Goal: Task Accomplishment & Management: Manage account settings

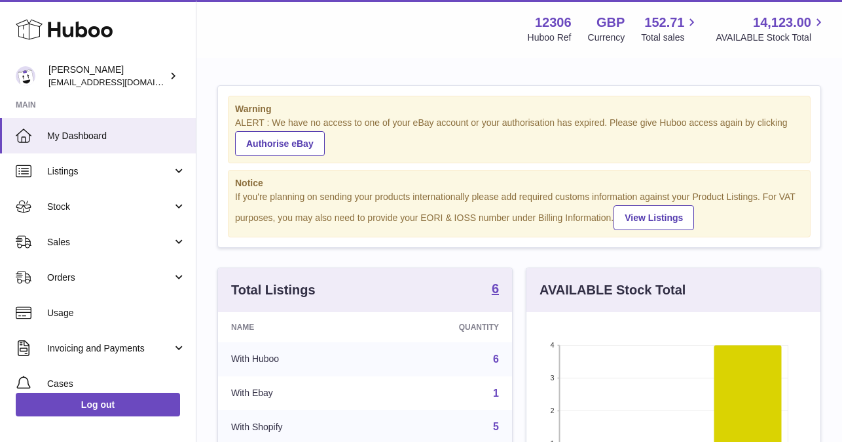
scroll to position [204, 294]
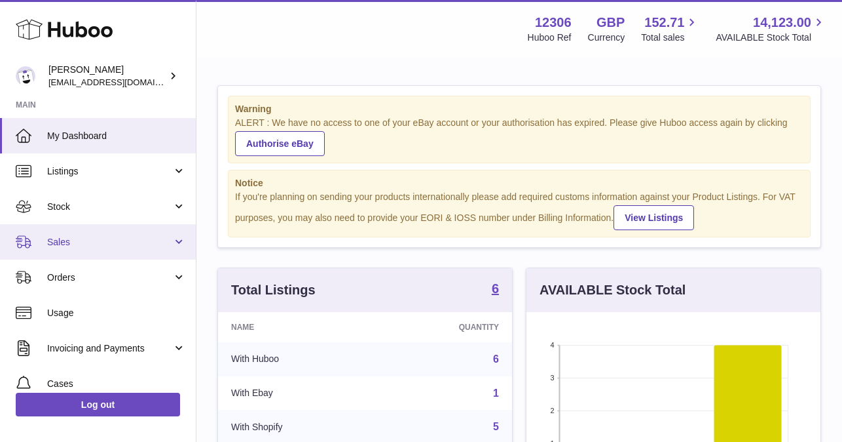
click at [115, 239] on span "Sales" at bounding box center [109, 242] width 125 height 12
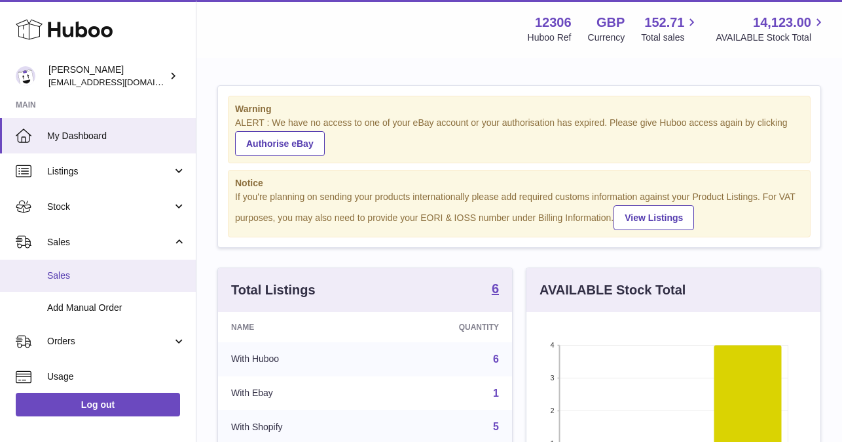
click at [86, 283] on link "Sales" at bounding box center [98, 275] width 196 height 32
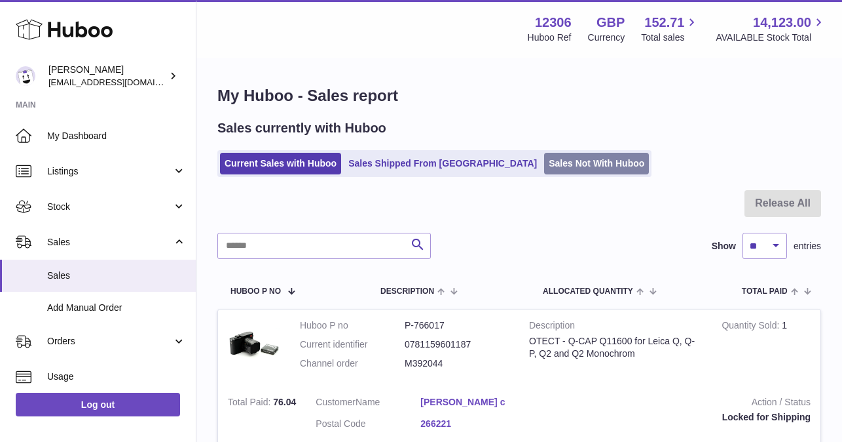
click at [544, 162] on link "Sales Not With Huboo" at bounding box center [596, 164] width 105 height 22
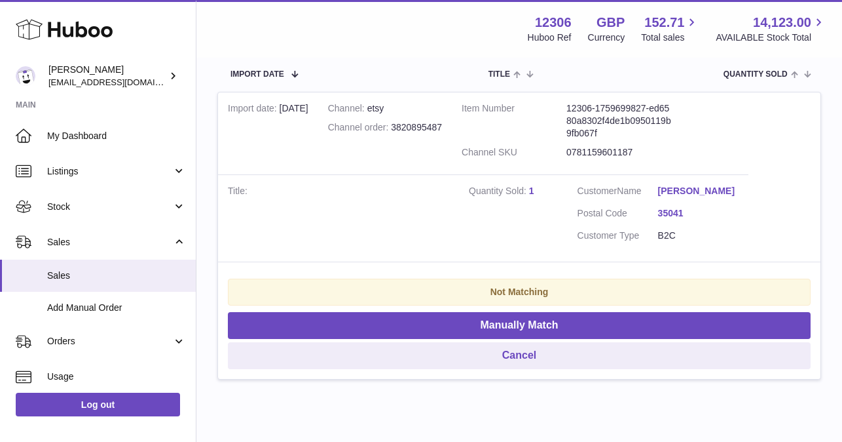
scroll to position [244, 0]
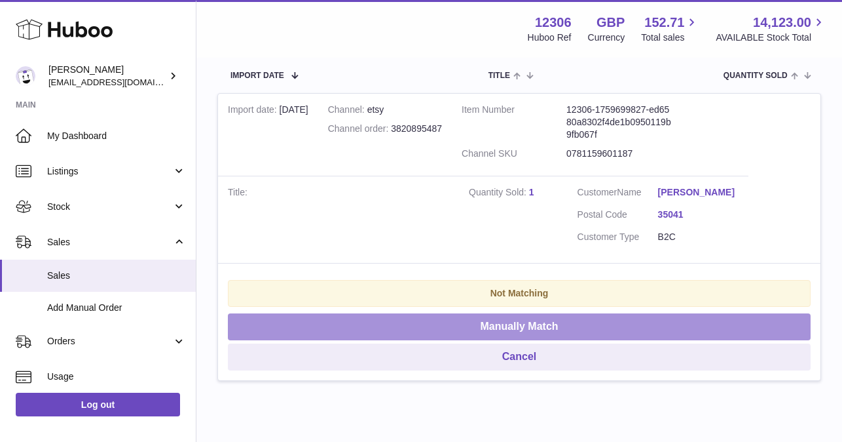
click at [537, 326] on button "Manually Match" at bounding box center [519, 326] width 583 height 27
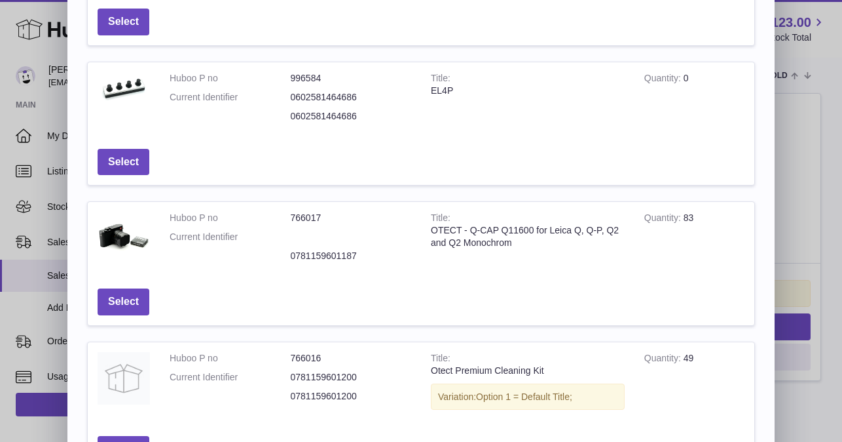
scroll to position [194, 0]
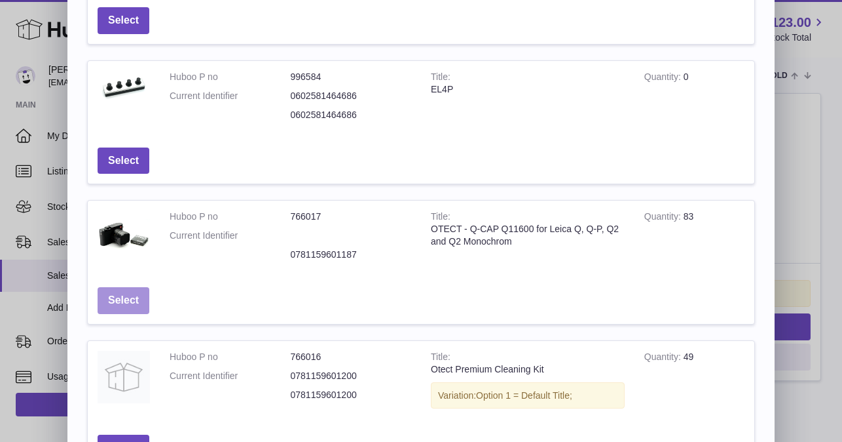
click at [134, 296] on button "Select" at bounding box center [124, 300] width 52 height 27
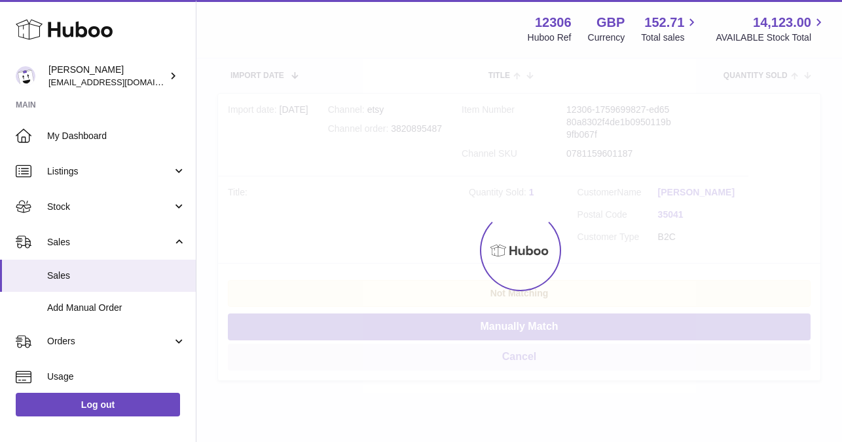
scroll to position [0, 0]
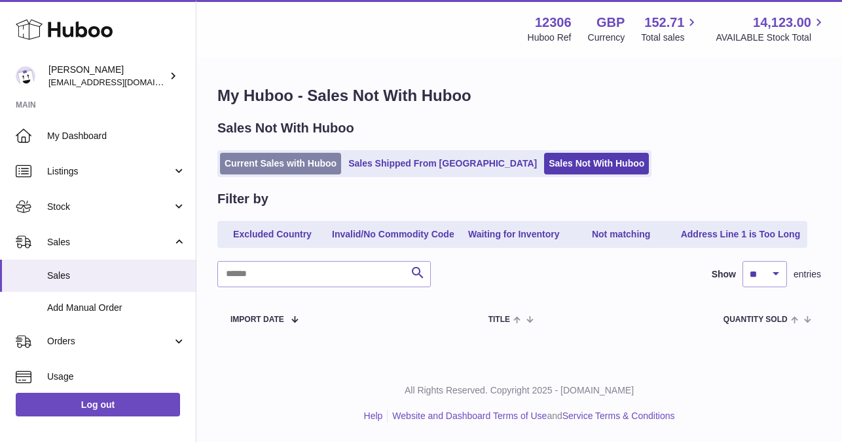
click at [276, 164] on link "Current Sales with Huboo" at bounding box center [280, 164] width 121 height 22
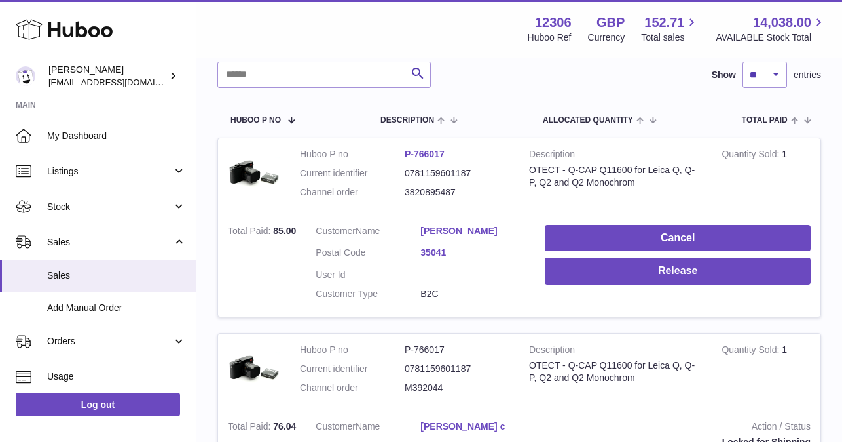
scroll to position [178, 0]
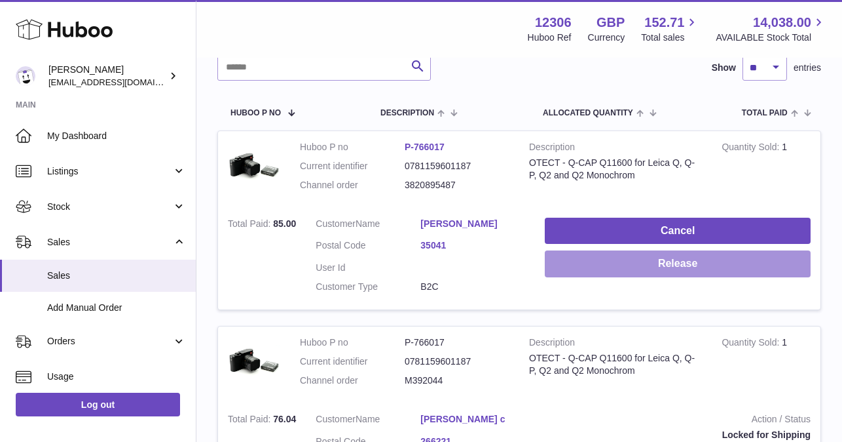
click at [628, 265] on button "Release" at bounding box center [678, 263] width 266 height 27
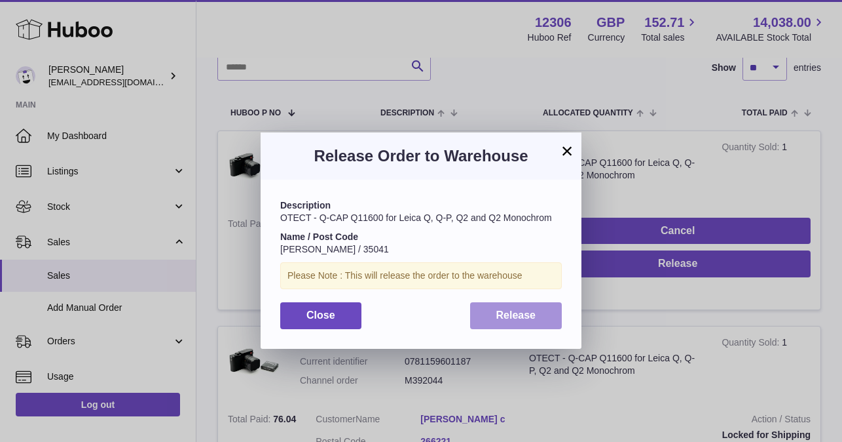
click at [528, 317] on span "Release" at bounding box center [517, 314] width 40 height 11
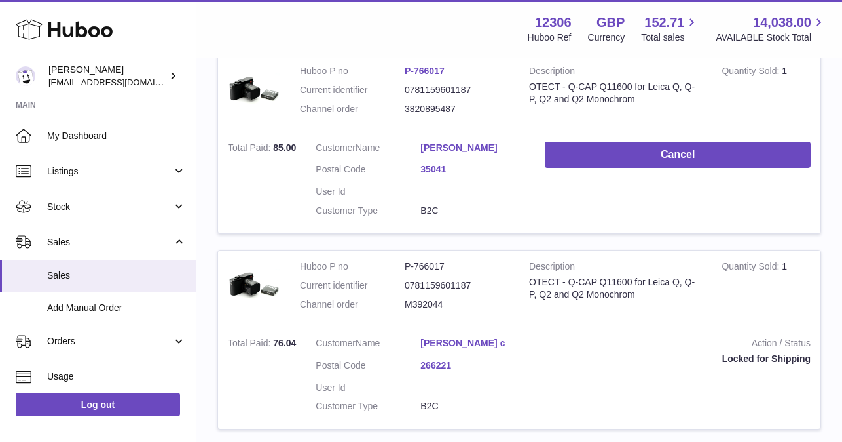
scroll to position [0, 0]
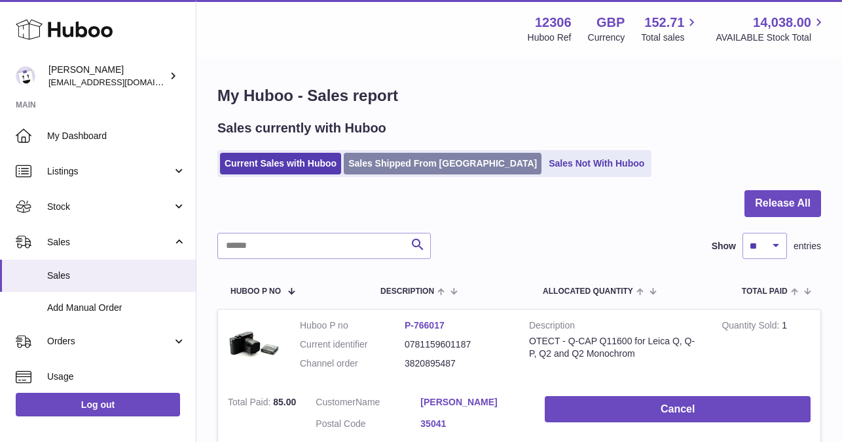
click at [394, 159] on link "Sales Shipped From [GEOGRAPHIC_DATA]" at bounding box center [443, 164] width 198 height 22
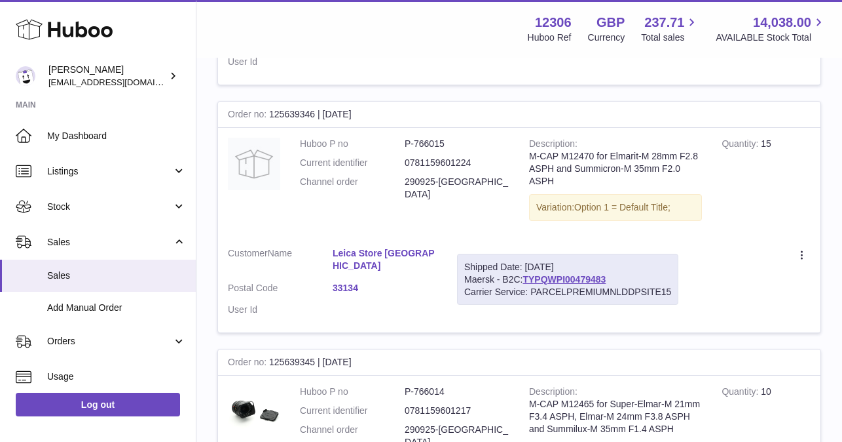
scroll to position [405, 0]
click at [548, 273] on link "TYPQWPI00479483" at bounding box center [564, 278] width 83 height 10
